Goal: Information Seeking & Learning: Learn about a topic

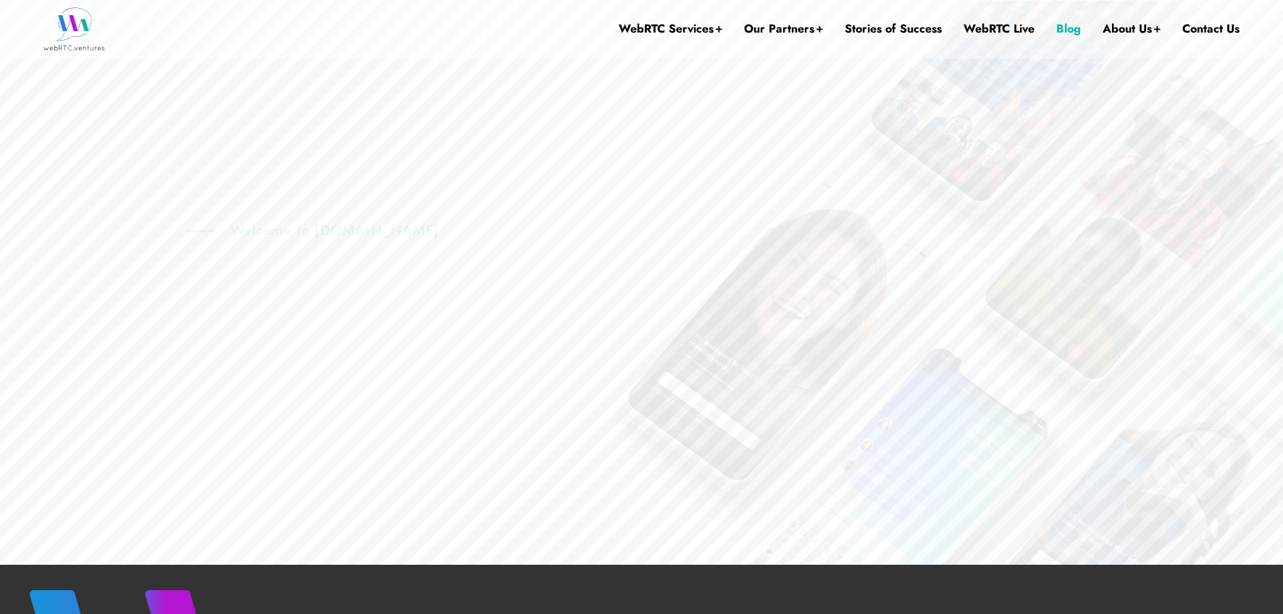
click at [1067, 33] on link "Blog" at bounding box center [1068, 29] width 25 height 58
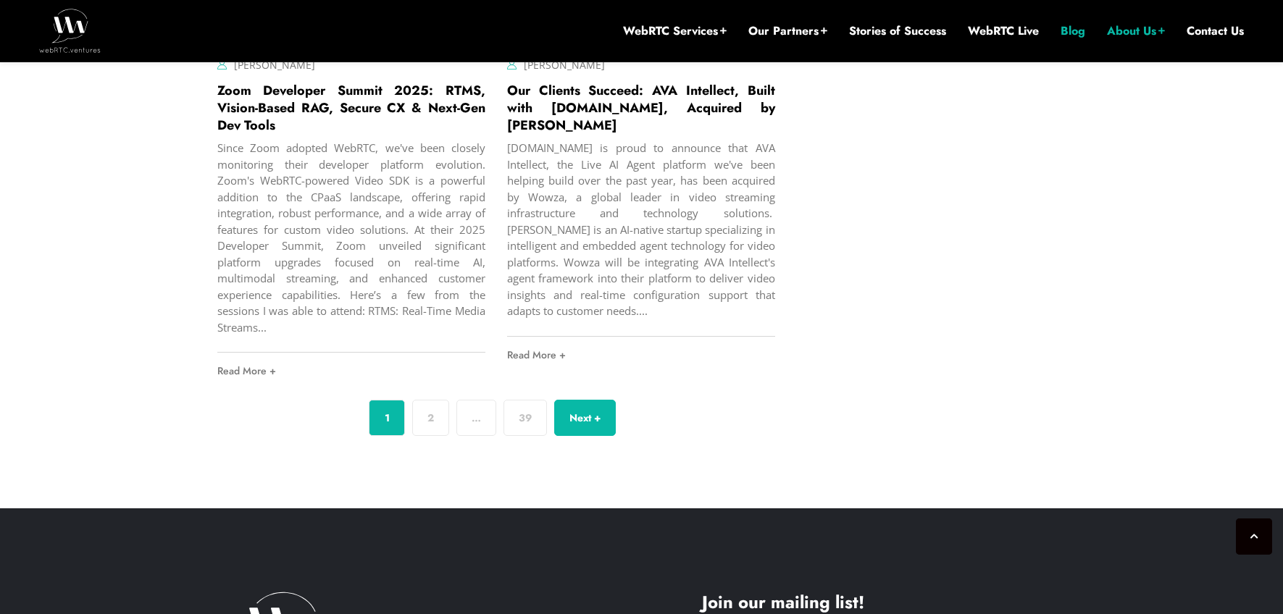
scroll to position [5652, 0]
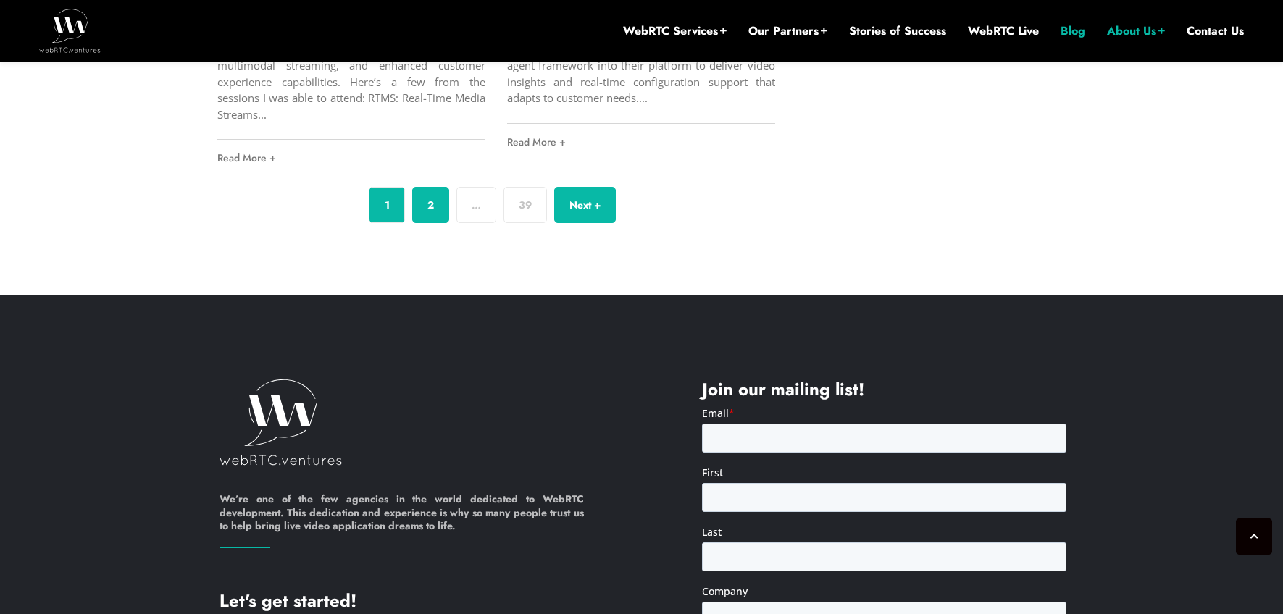
click at [422, 207] on link "2" at bounding box center [430, 205] width 37 height 36
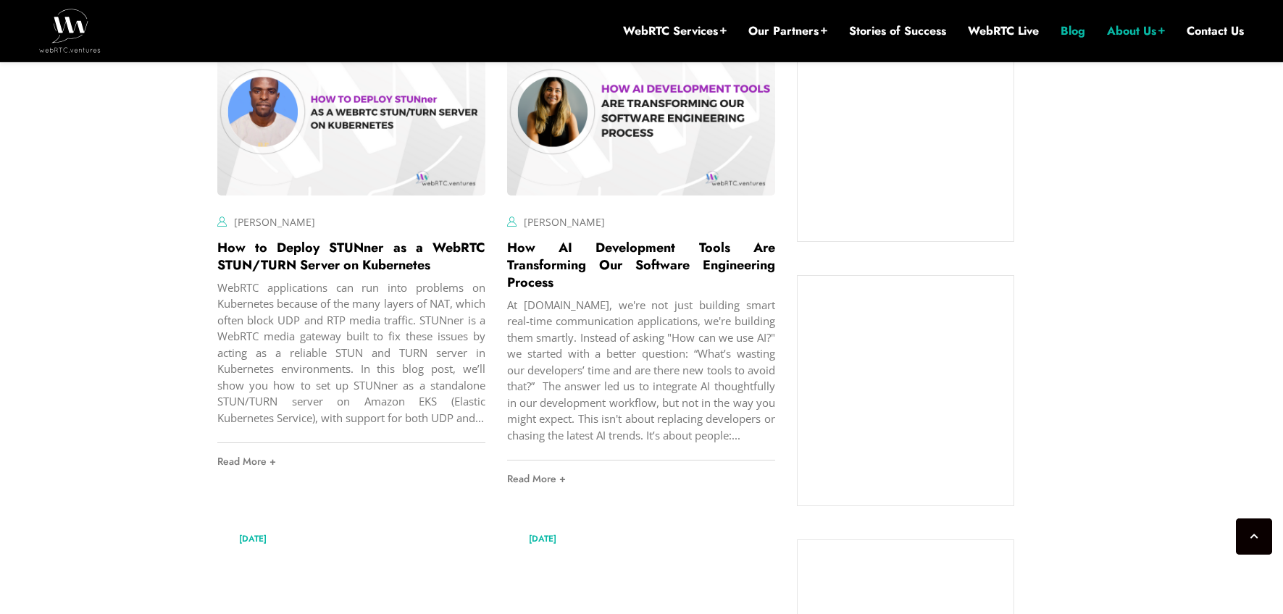
scroll to position [1199, 0]
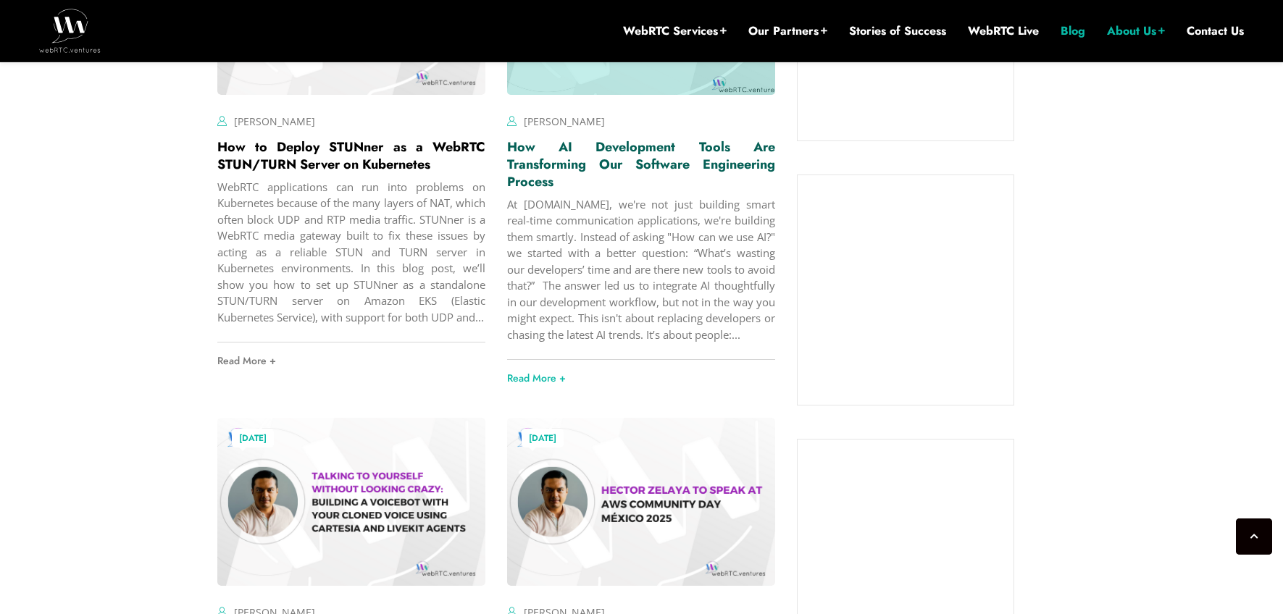
click at [587, 158] on link "How AI Development Tools Are Transforming Our Software Engineering Process" at bounding box center [641, 165] width 268 height 54
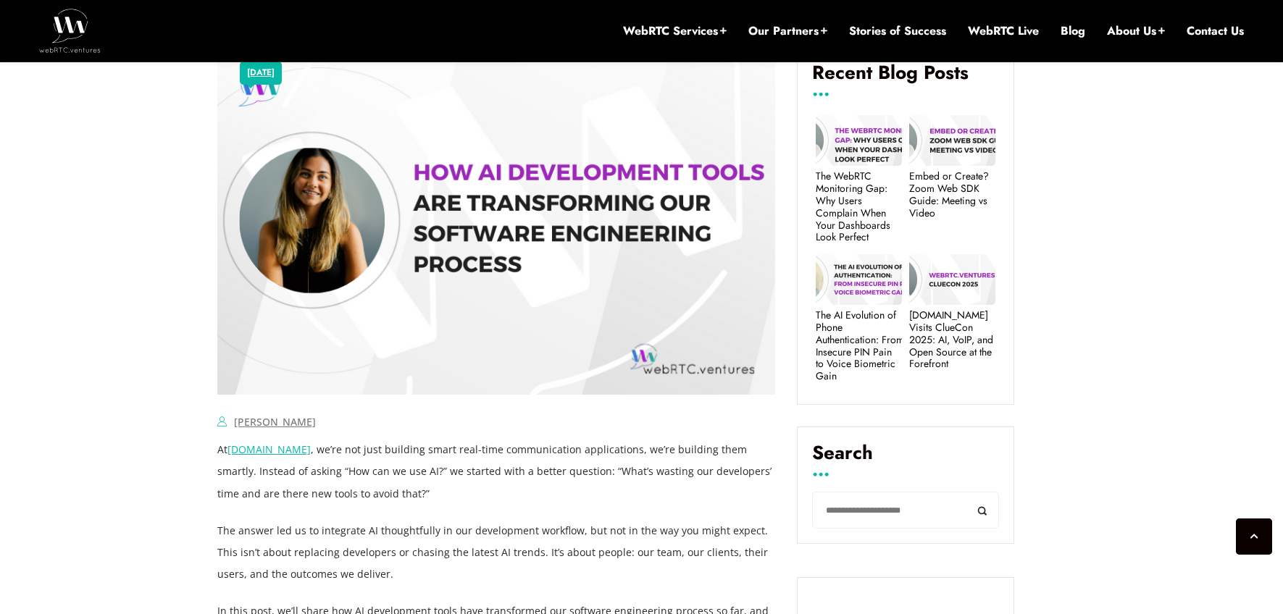
scroll to position [724, 0]
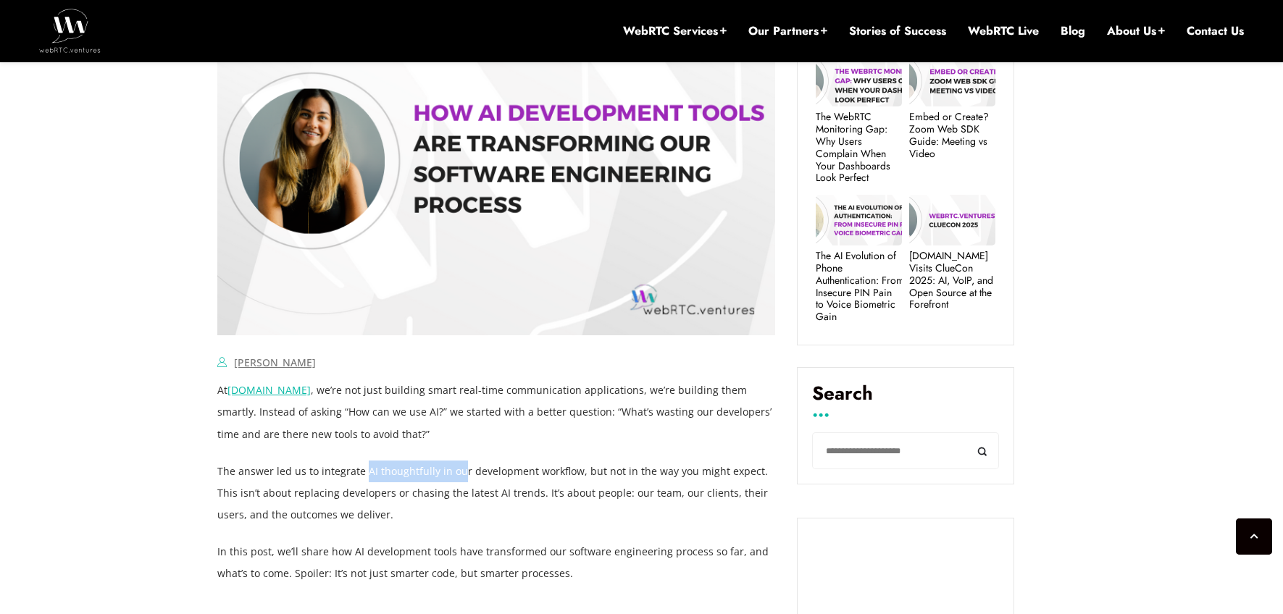
drag, startPoint x: 367, startPoint y: 473, endPoint x: 456, endPoint y: 470, distance: 89.1
click at [456, 470] on p "The answer led us to integrate AI thoughtfully in our development workflow, but…" at bounding box center [496, 493] width 558 height 65
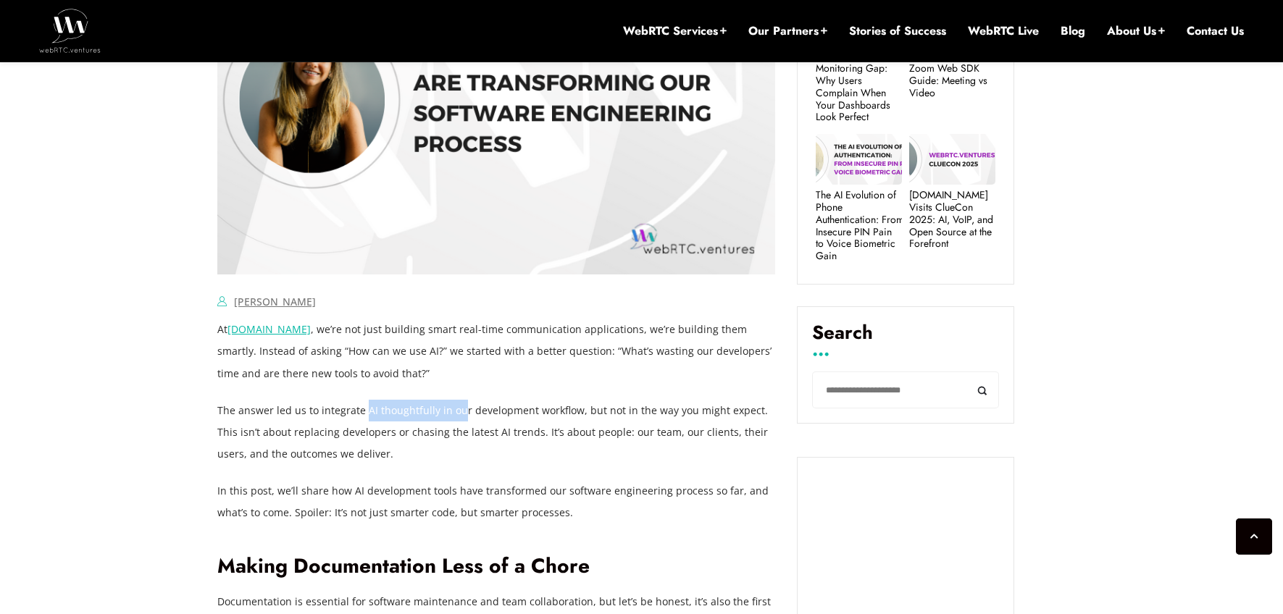
scroll to position [793, 0]
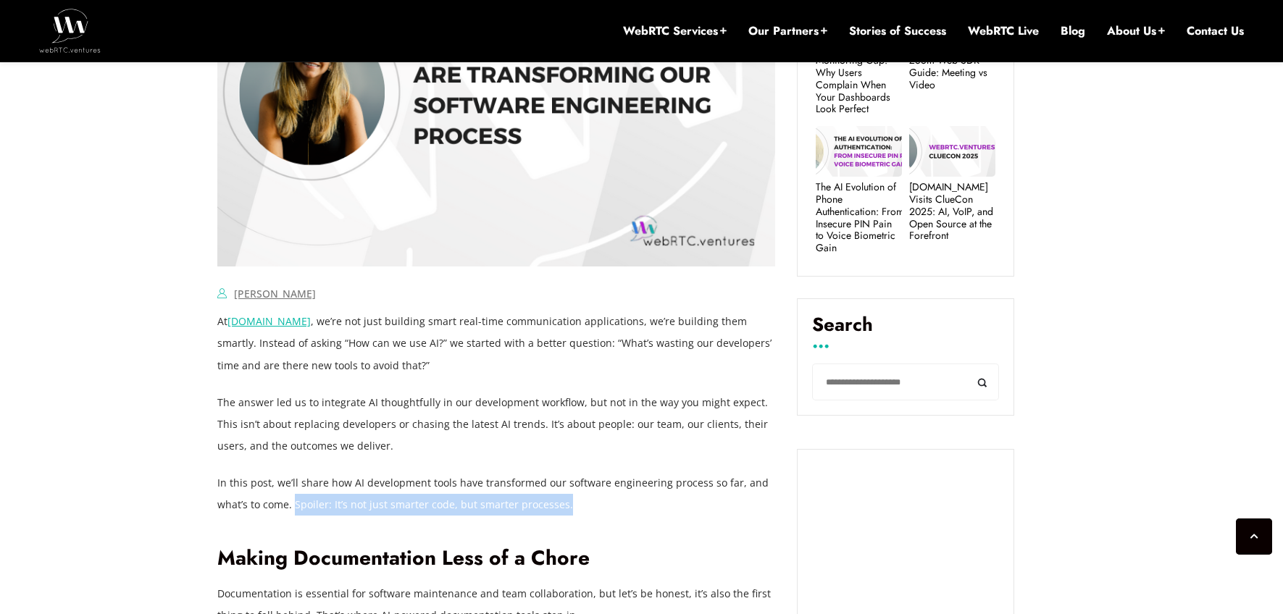
drag, startPoint x: 293, startPoint y: 507, endPoint x: 566, endPoint y: 502, distance: 273.1
click at [566, 502] on p "In this post, we’ll share how AI development tools have transformed our softwar…" at bounding box center [496, 493] width 558 height 43
copy p "Spoiler: It’s not just smarter code, but smarter processes."
